Goal: Task Accomplishment & Management: Complete application form

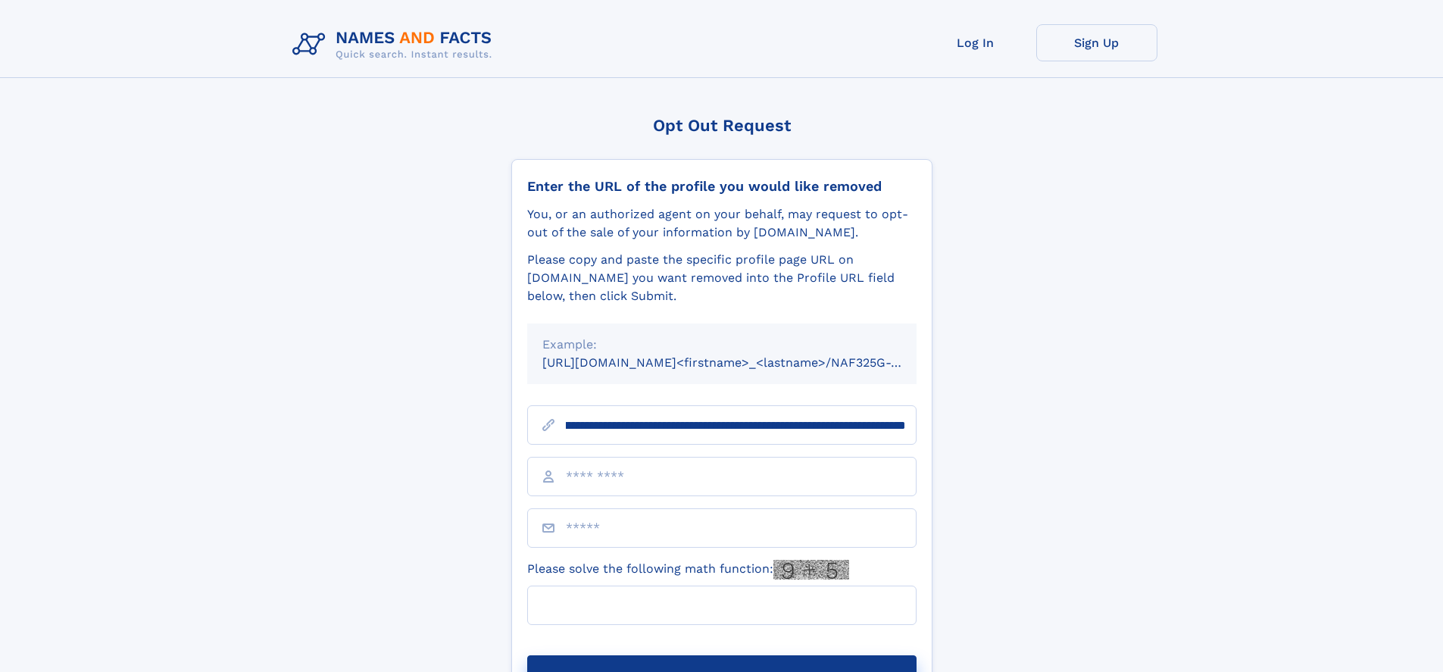
scroll to position [0, 181]
type input "**********"
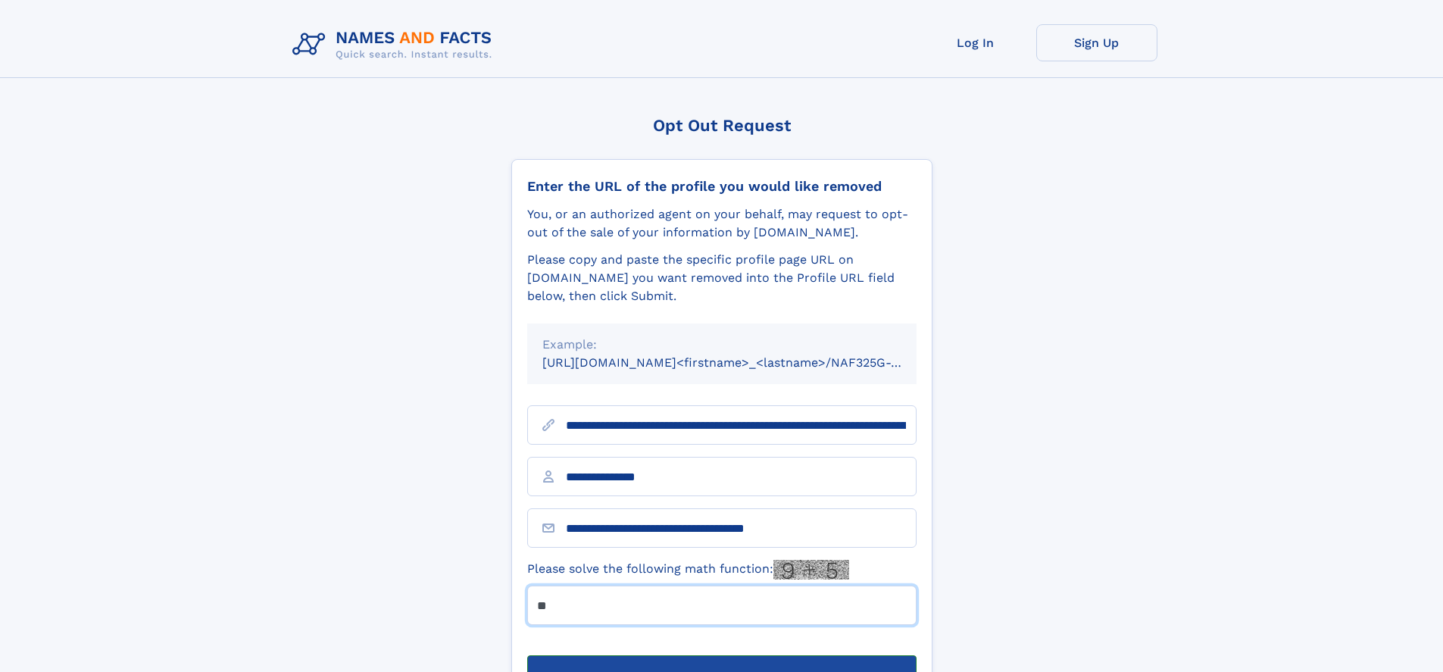
type input "**"
click at [721, 655] on button "Submit Opt Out Request" at bounding box center [721, 679] width 389 height 48
